Goal: Task Accomplishment & Management: Use online tool/utility

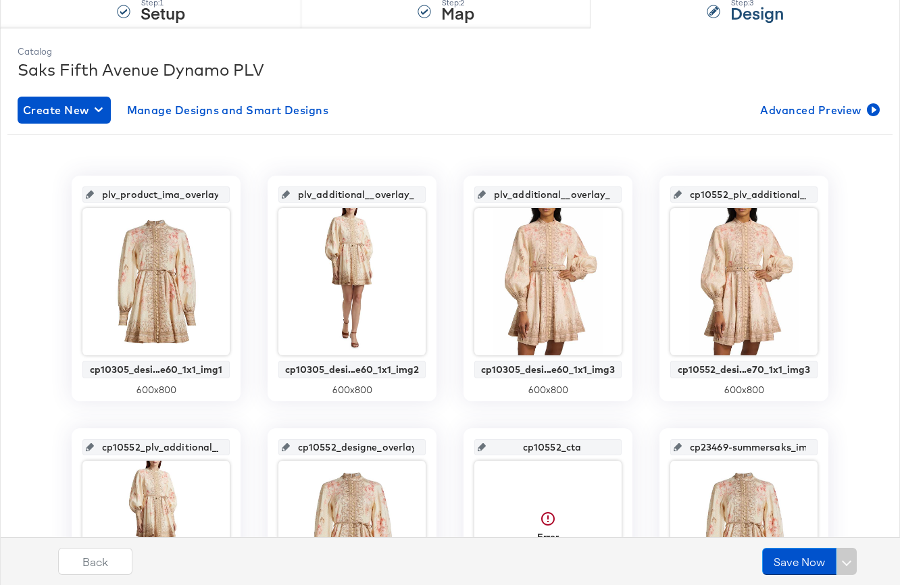
scroll to position [156, 0]
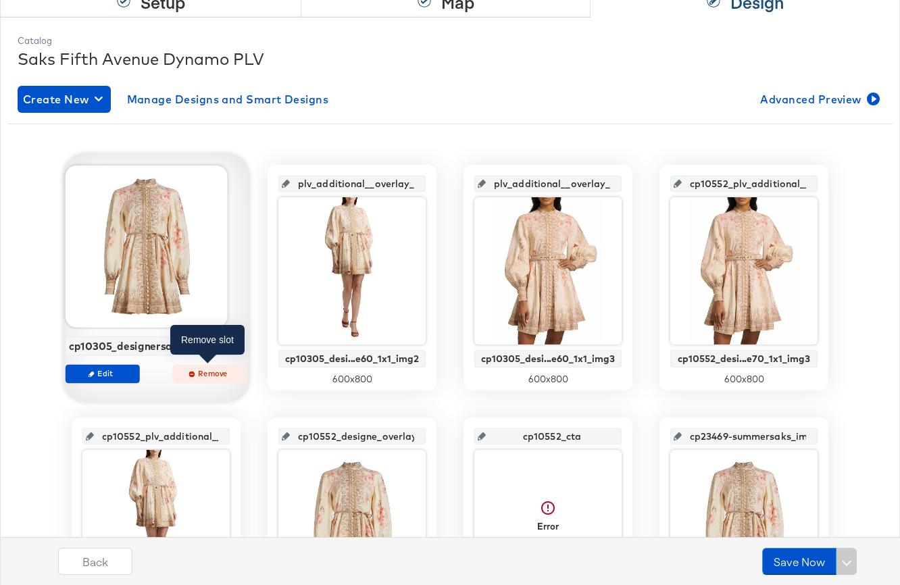
click at [209, 373] on span "Remove" at bounding box center [209, 373] width 62 height 10
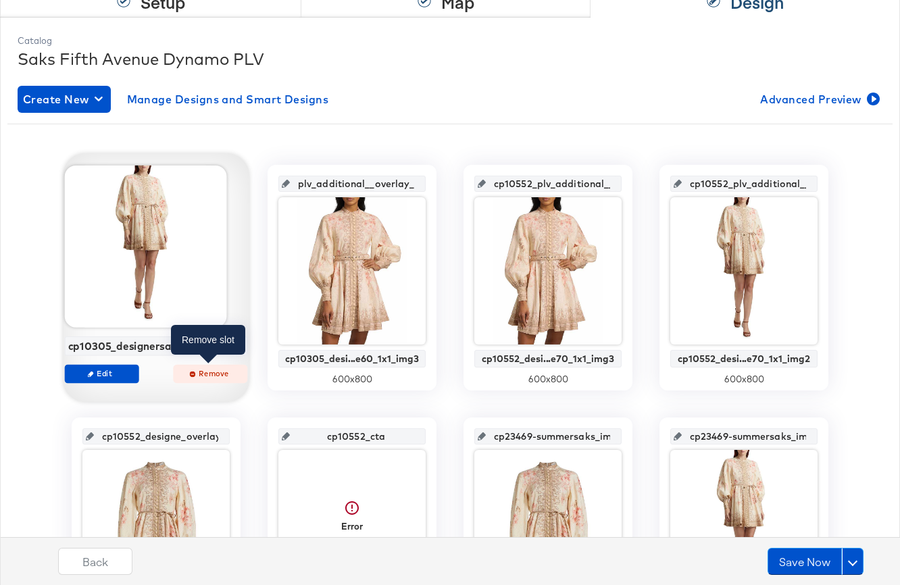
click at [201, 374] on span "Remove" at bounding box center [210, 373] width 62 height 10
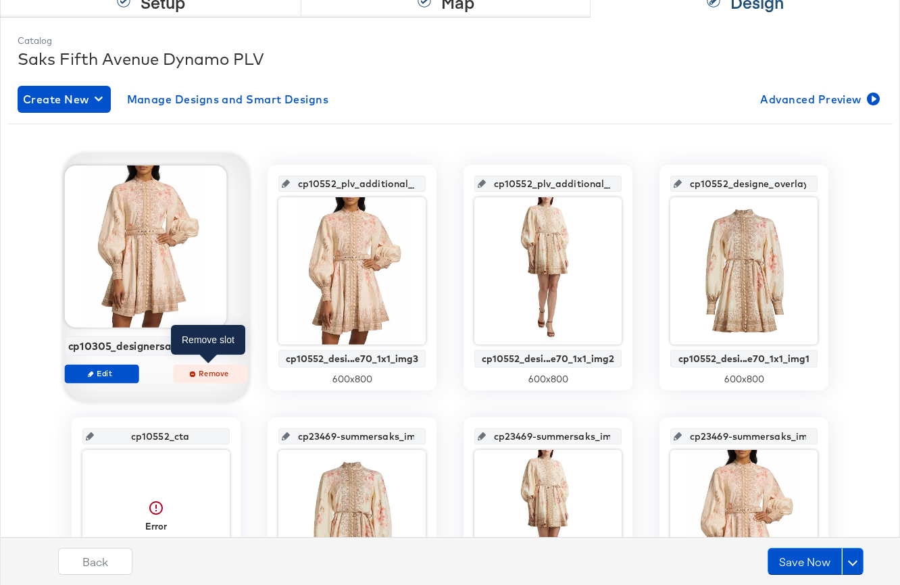
click at [207, 374] on span "Remove" at bounding box center [210, 373] width 62 height 10
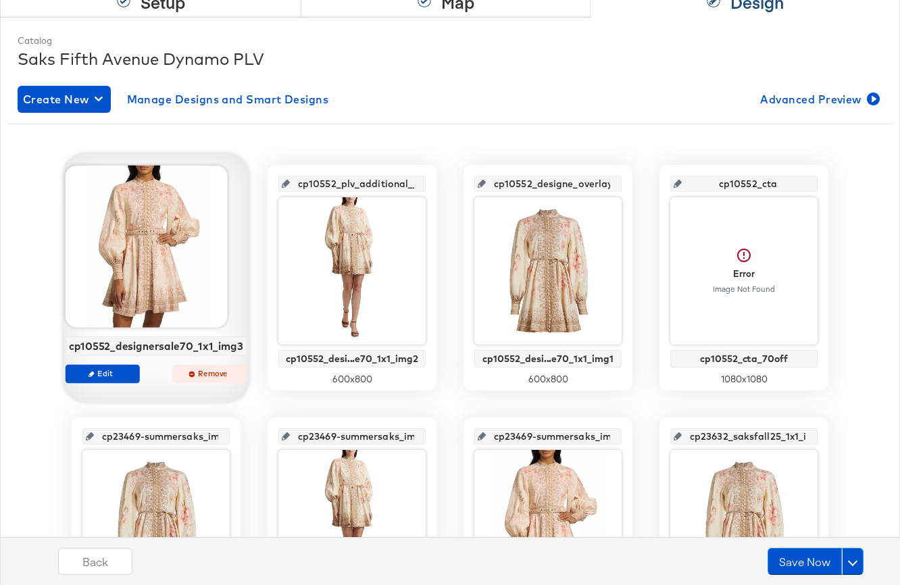
click at [209, 373] on span "Remove" at bounding box center [209, 373] width 62 height 10
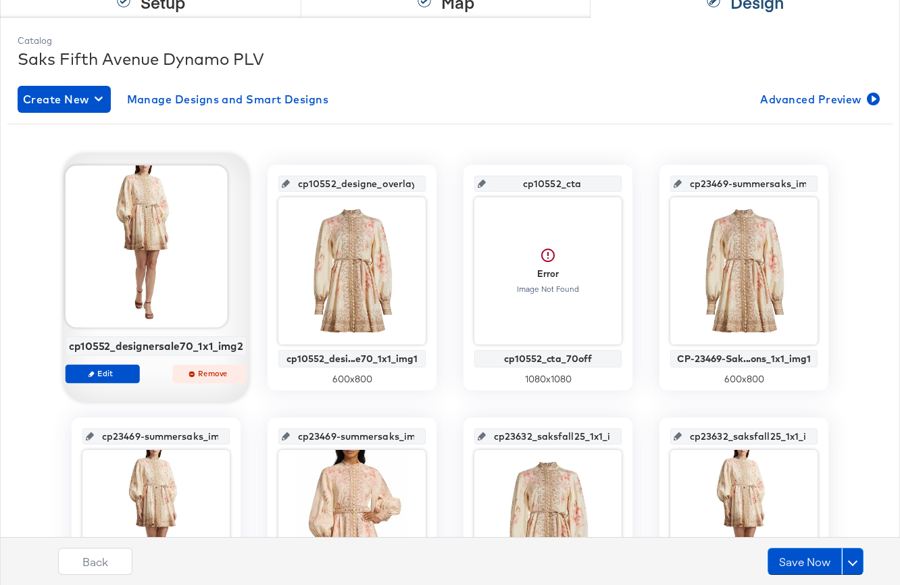
click at [212, 372] on span "Remove" at bounding box center [209, 373] width 62 height 10
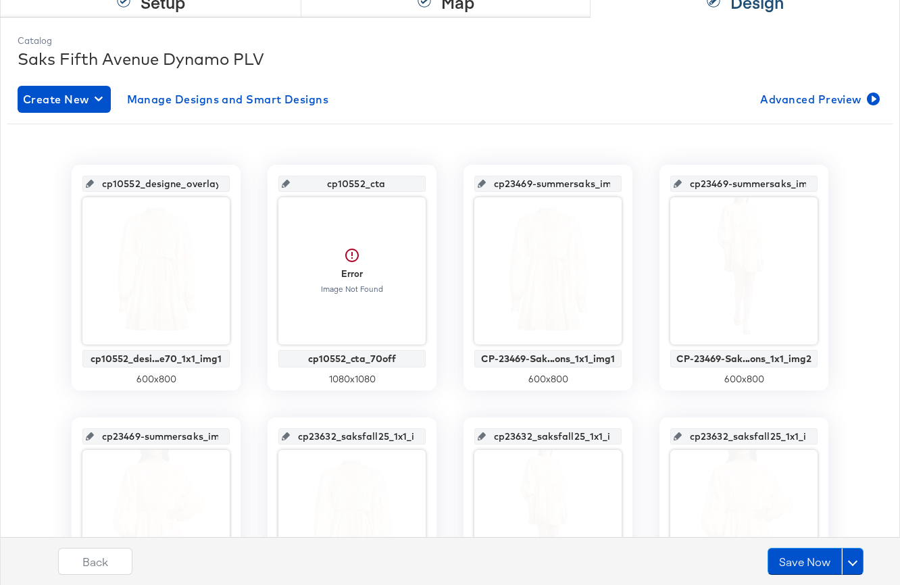
click at [246, 330] on div "cp10552_designe_overlay_1 cp10552_desi...e70_1x1_img1 600 x 800 cp10552_cta Err…" at bounding box center [449, 530] width 885 height 731
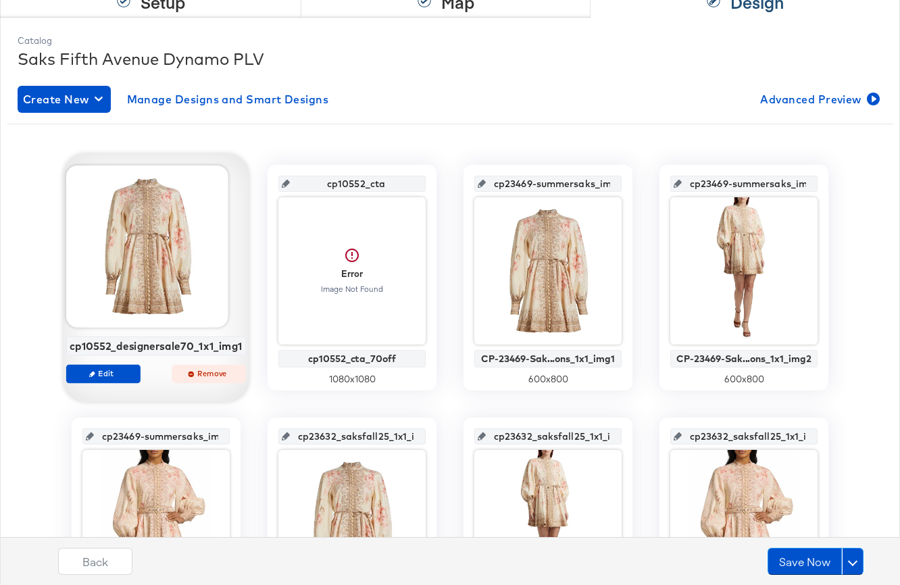
click at [214, 374] on span "Remove" at bounding box center [209, 373] width 62 height 10
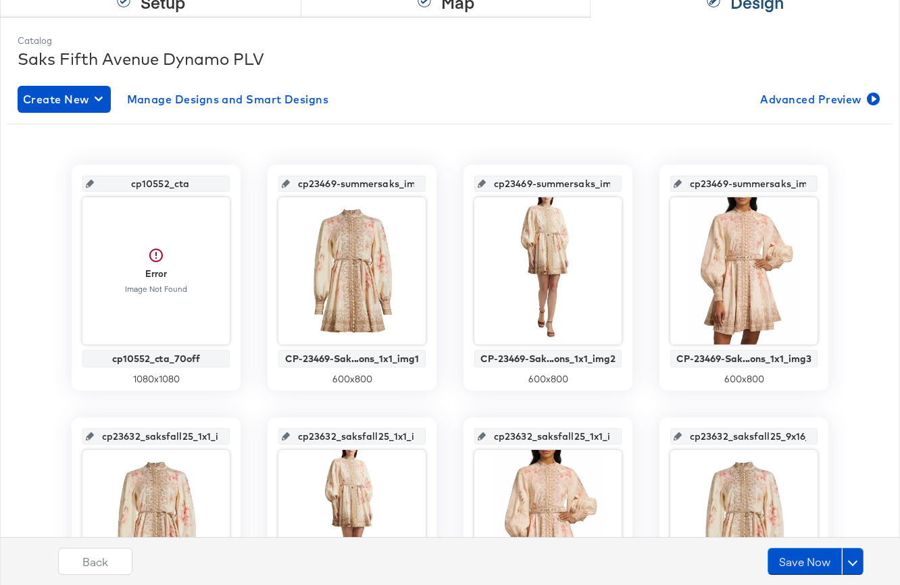
click at [247, 322] on div "cp10552_cta Error Image Not Found cp10552_cta_70off 1080 x 1080 cp23469-summers…" at bounding box center [449, 530] width 885 height 731
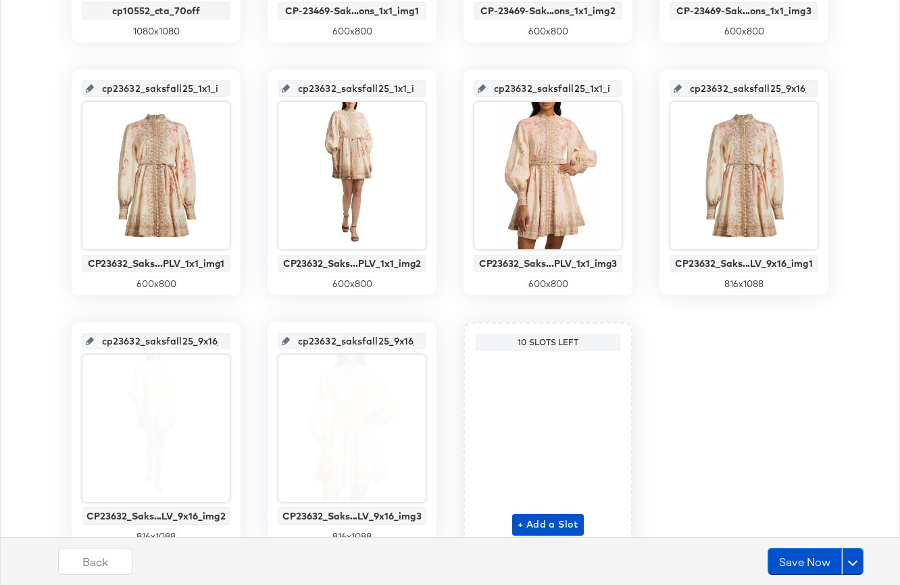
scroll to position [564, 0]
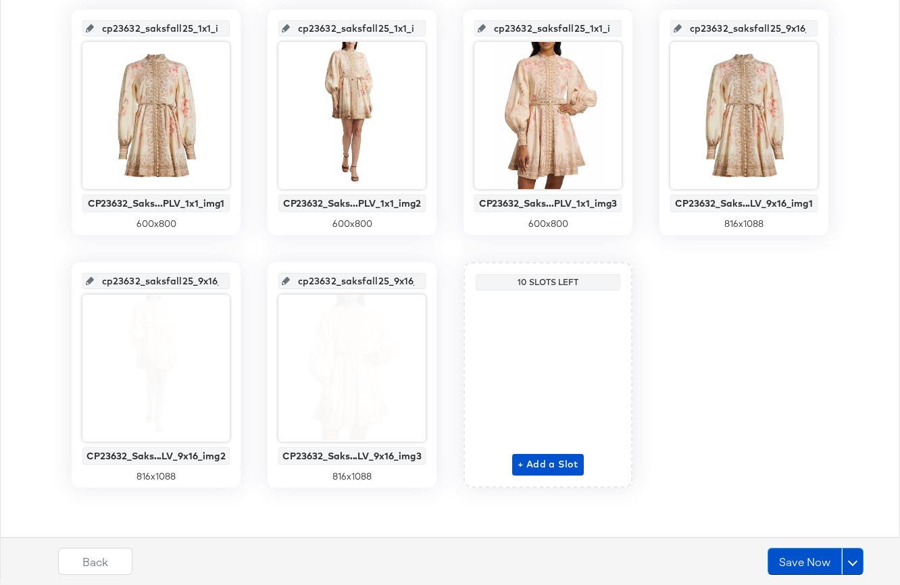
click at [714, 415] on div "cp10552_cta Error Image Not Found cp10552_cta_70off 1080 x 1080 cp23469-summers…" at bounding box center [449, 122] width 885 height 731
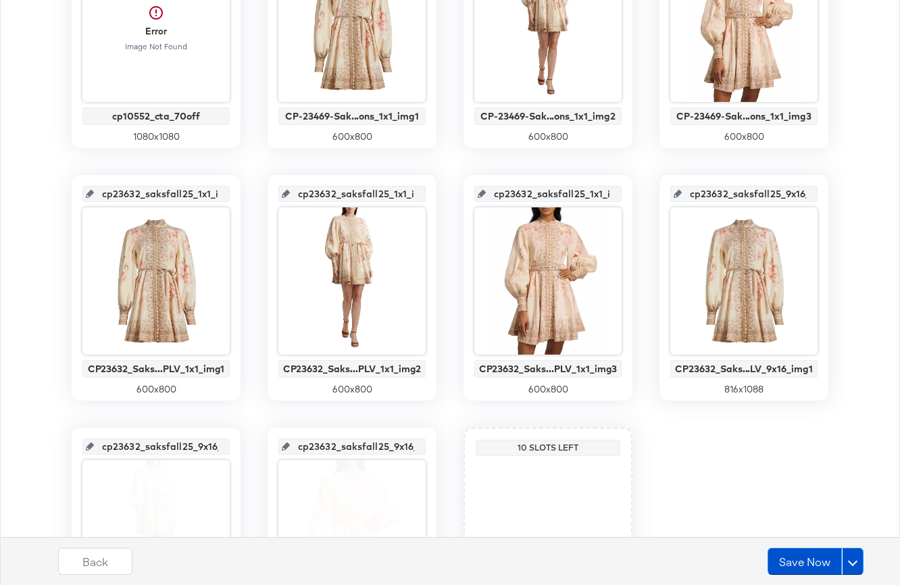
scroll to position [0, 0]
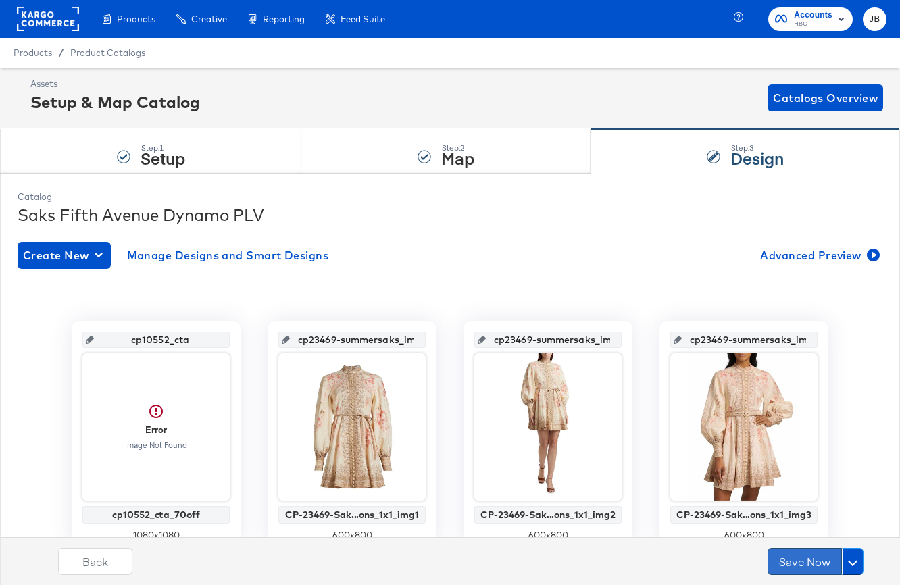
click at [814, 560] on button "Save Now" at bounding box center [805, 561] width 74 height 27
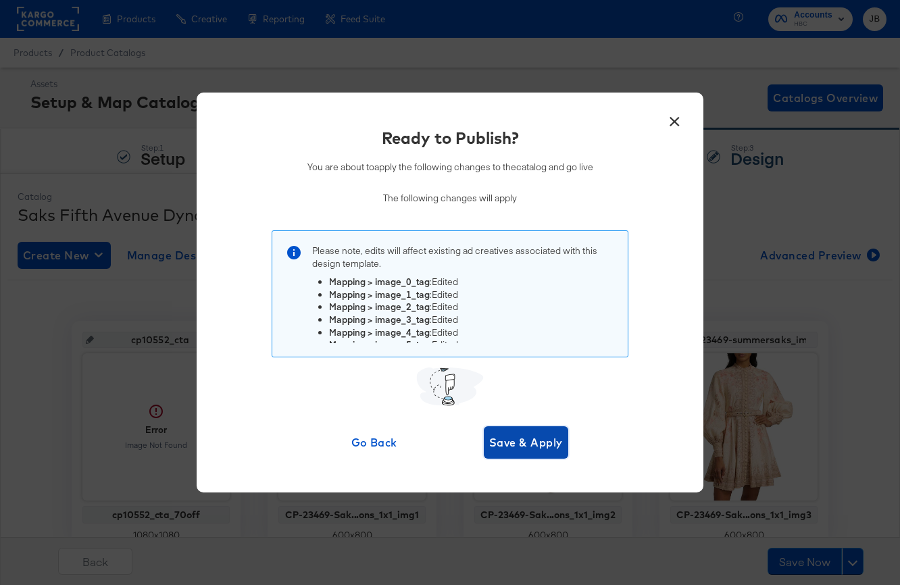
click at [518, 433] on span "Save & Apply" at bounding box center [526, 442] width 74 height 19
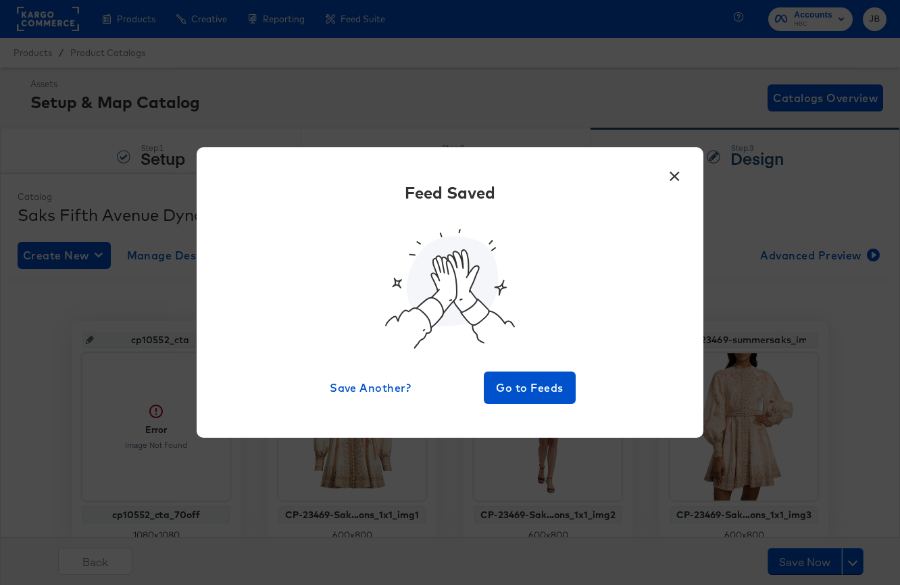
click at [676, 176] on button "×" at bounding box center [674, 173] width 24 height 24
